Goal: Information Seeking & Learning: Learn about a topic

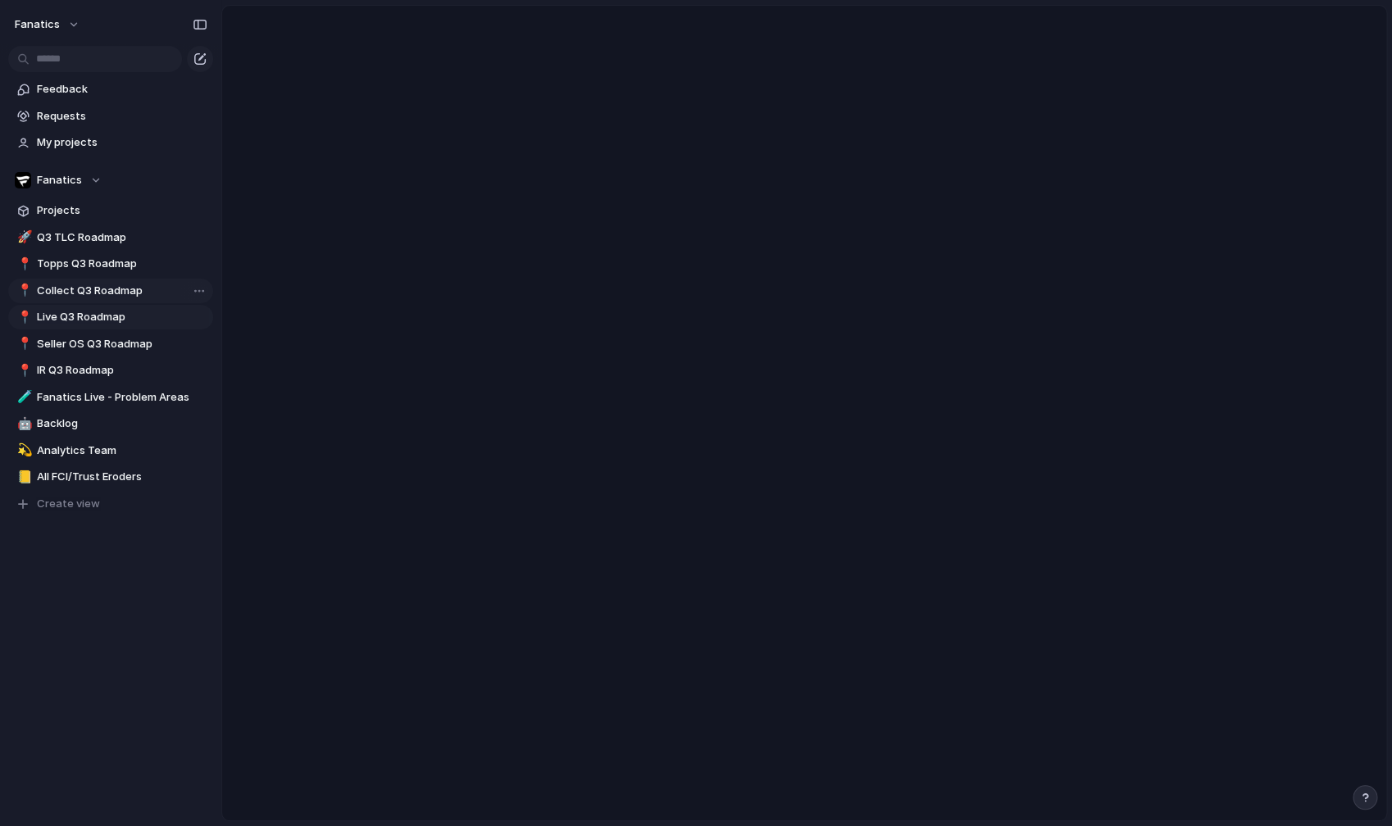
click at [97, 295] on span "Collect Q3 Roadmap" at bounding box center [122, 291] width 170 height 16
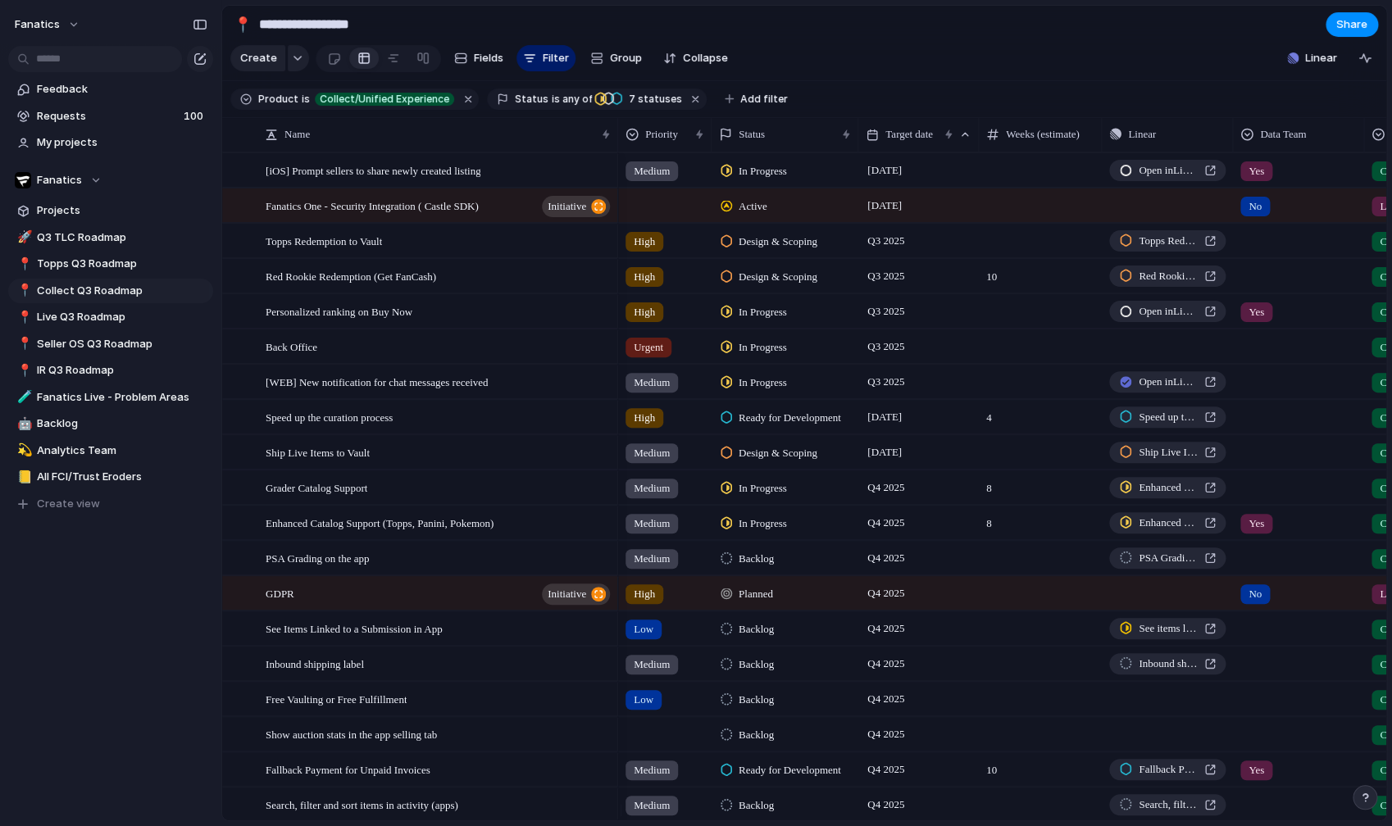
click at [111, 596] on div "Feedback Requests 100 My projects Fanatics Projects 🚀 Q3 TLC Roadmap 📍 Topps Q3…" at bounding box center [110, 324] width 221 height 649
click at [122, 647] on div "Feedback Requests 100 My projects Fanatics Projects 🚀 Q3 TLC Roadmap 📍 Topps Q3…" at bounding box center [110, 324] width 221 height 649
